Goal: Find contact information: Find contact information

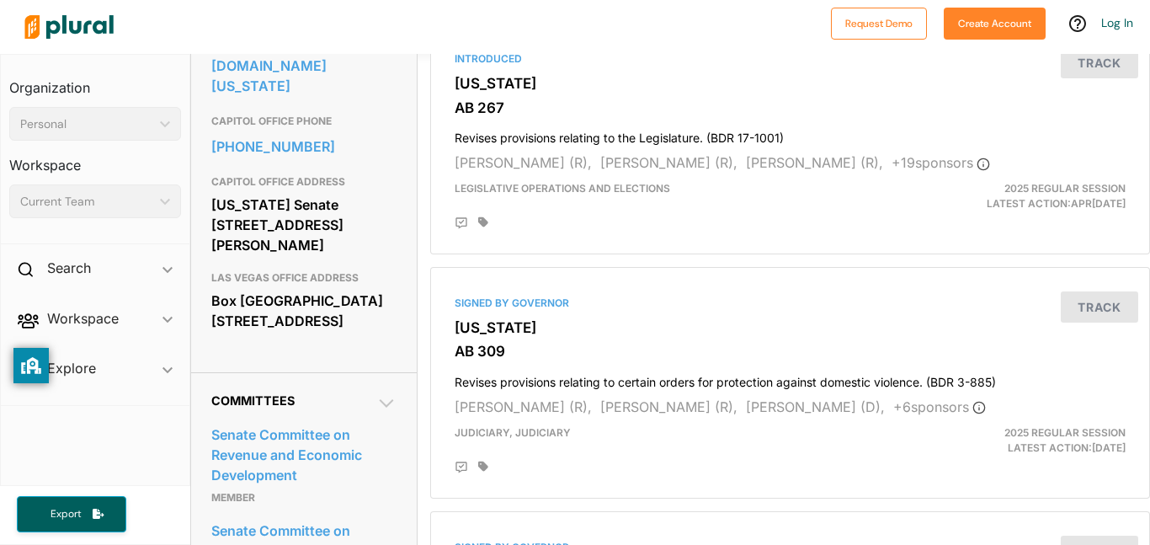
scroll to position [658, 0]
drag, startPoint x: 211, startPoint y: 272, endPoint x: 367, endPoint y: 317, distance: 163.1
click at [367, 317] on div "Box [GEOGRAPHIC_DATA][STREET_ADDRESS]" at bounding box center [303, 311] width 185 height 45
copy div "Box [GEOGRAPHIC_DATA][STREET_ADDRESS]"
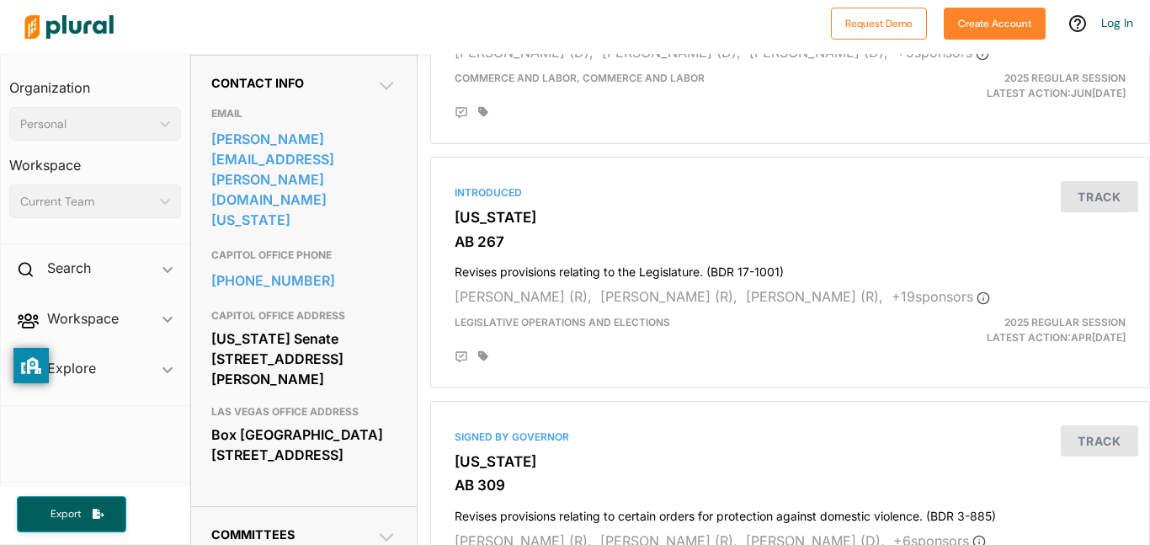
scroll to position [524, 0]
click at [212, 327] on div "[US_STATE] Senate [STREET_ADDRESS][PERSON_NAME]" at bounding box center [303, 360] width 185 height 66
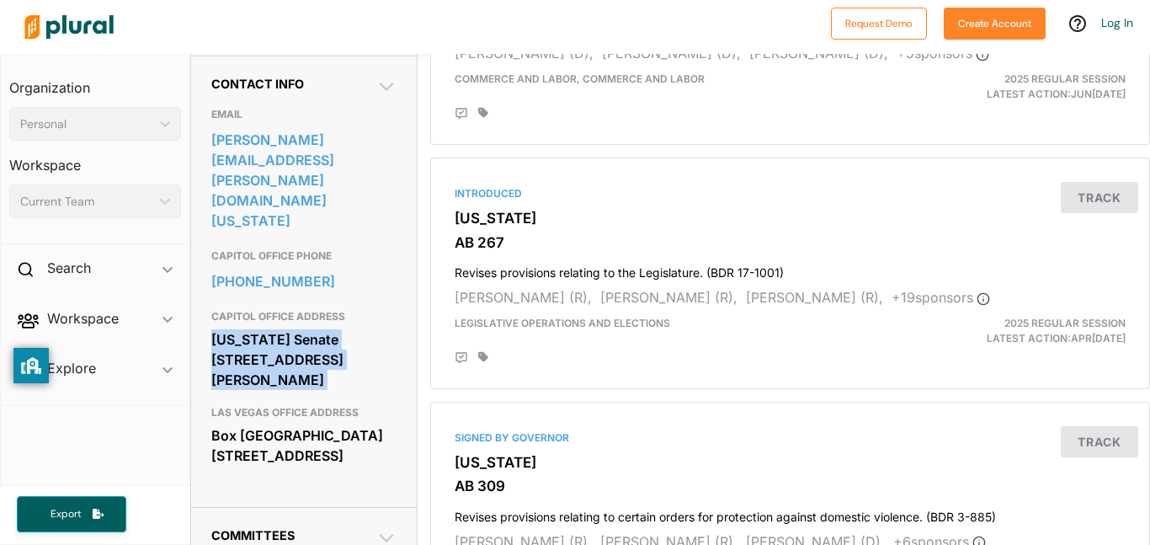
drag, startPoint x: 212, startPoint y: 307, endPoint x: 357, endPoint y: 357, distance: 153.4
click at [357, 357] on div "[US_STATE] Senate [STREET_ADDRESS][PERSON_NAME]" at bounding box center [303, 360] width 185 height 66
copy div "[US_STATE] Senate [STREET_ADDRESS][PERSON_NAME]"
